Goal: Transaction & Acquisition: Purchase product/service

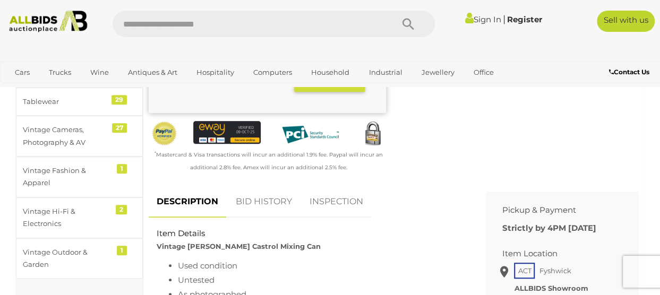
scroll to position [314, 0]
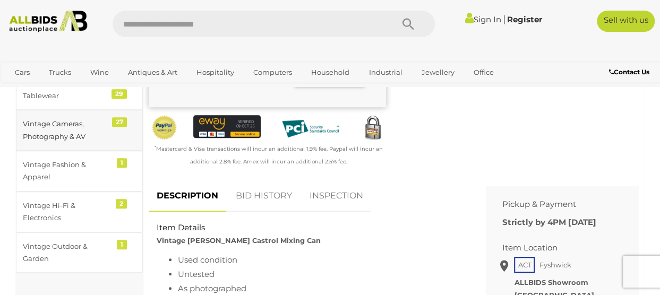
click at [81, 131] on div "Vintage Cameras, Photography & AV" at bounding box center [67, 130] width 88 height 25
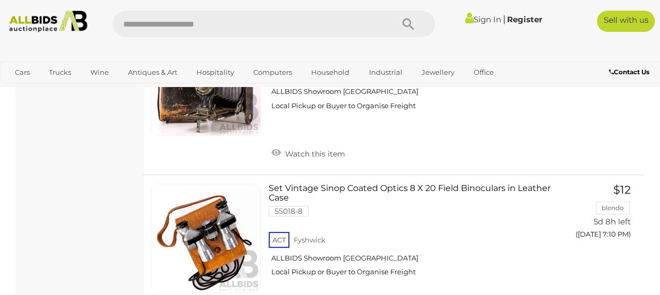
scroll to position [4123, 0]
click at [488, 230] on div "ACT Fyshwick ALLBIDS Showroom Fyshwick Local Pickup or Buyer to Organise Freight" at bounding box center [411, 257] width 284 height 55
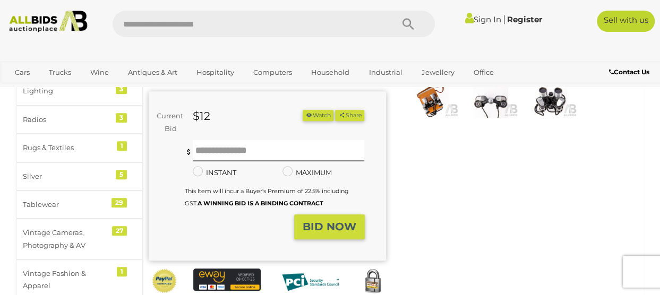
scroll to position [205, 0]
click at [412, 153] on div "Warranty Charity )" at bounding box center [394, 127] width 506 height 411
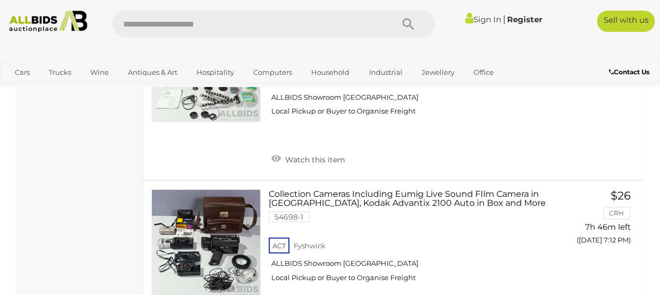
scroll to position [4219, 0]
